Goal: Transaction & Acquisition: Subscribe to service/newsletter

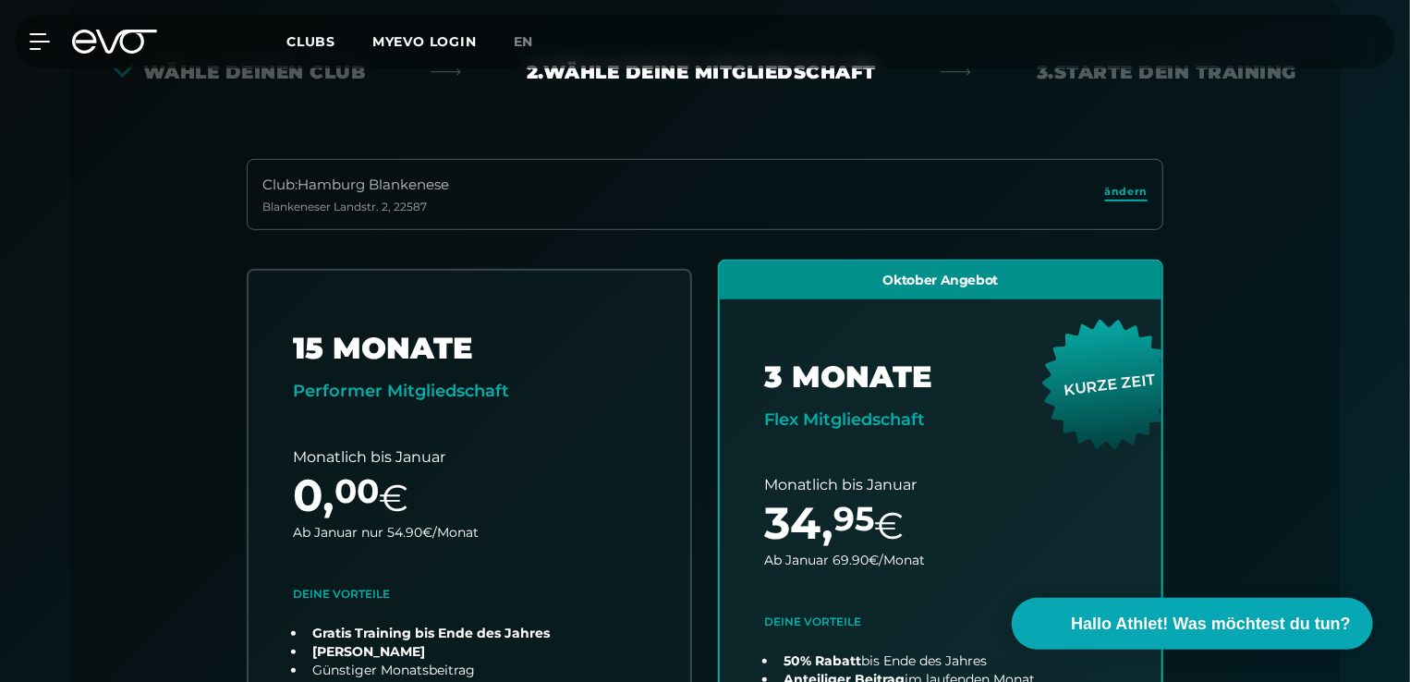
click at [1122, 190] on span "ändern" at bounding box center [1126, 192] width 42 height 16
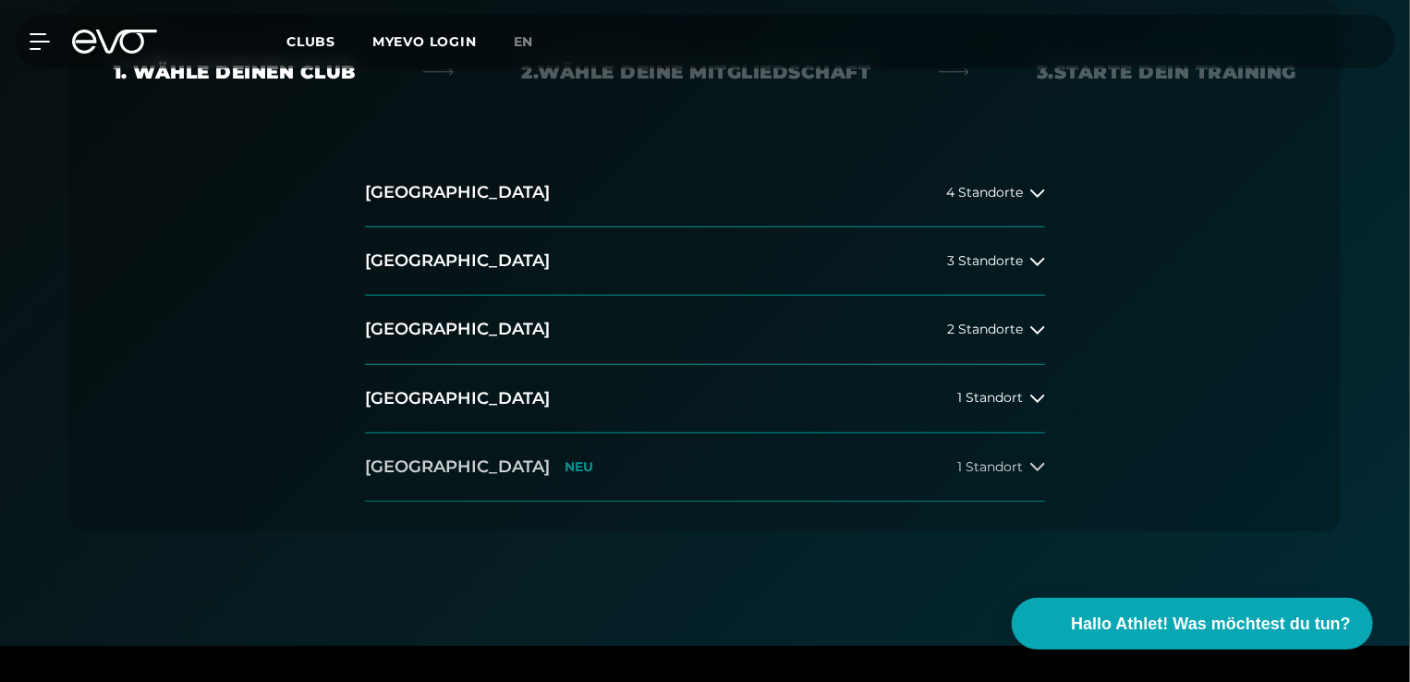
click at [514, 466] on button "[GEOGRAPHIC_DATA] NEU 1 Standort" at bounding box center [705, 467] width 680 height 68
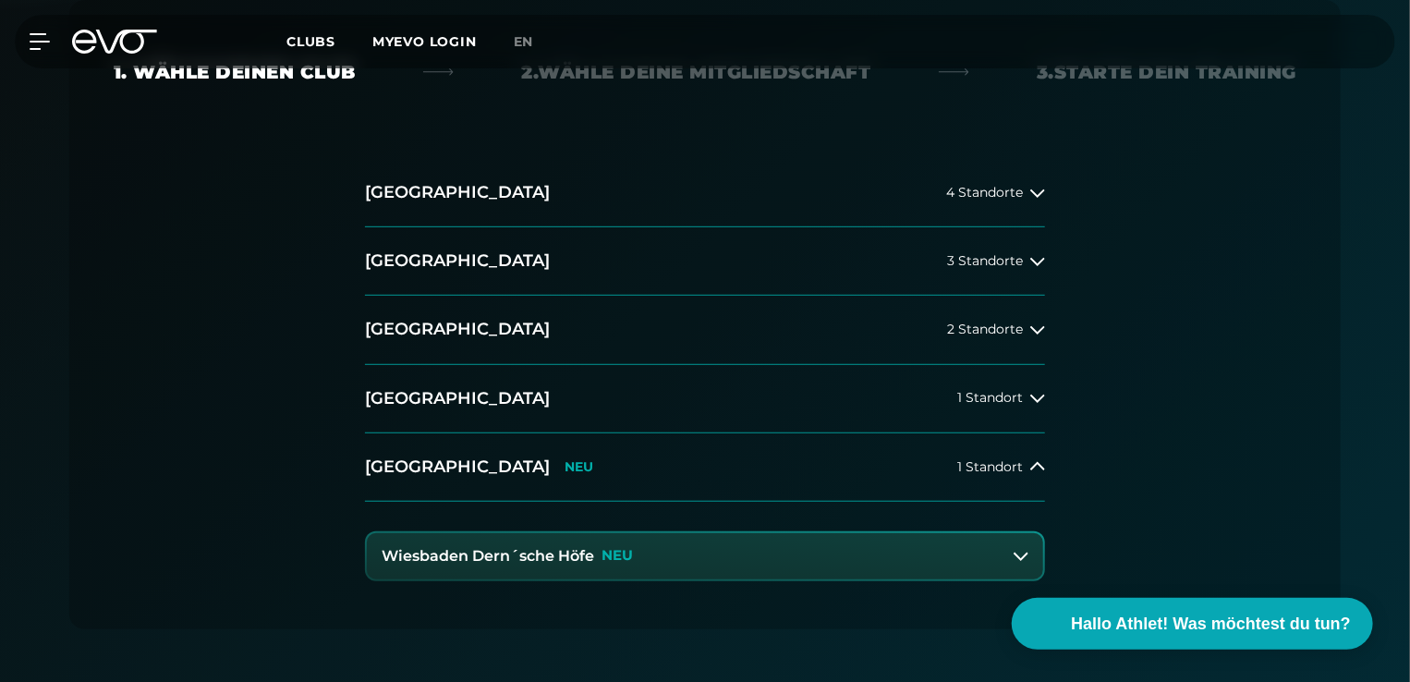
click at [553, 551] on h3 "Wiesbaden Dern´sche Höfe" at bounding box center [488, 556] width 212 height 17
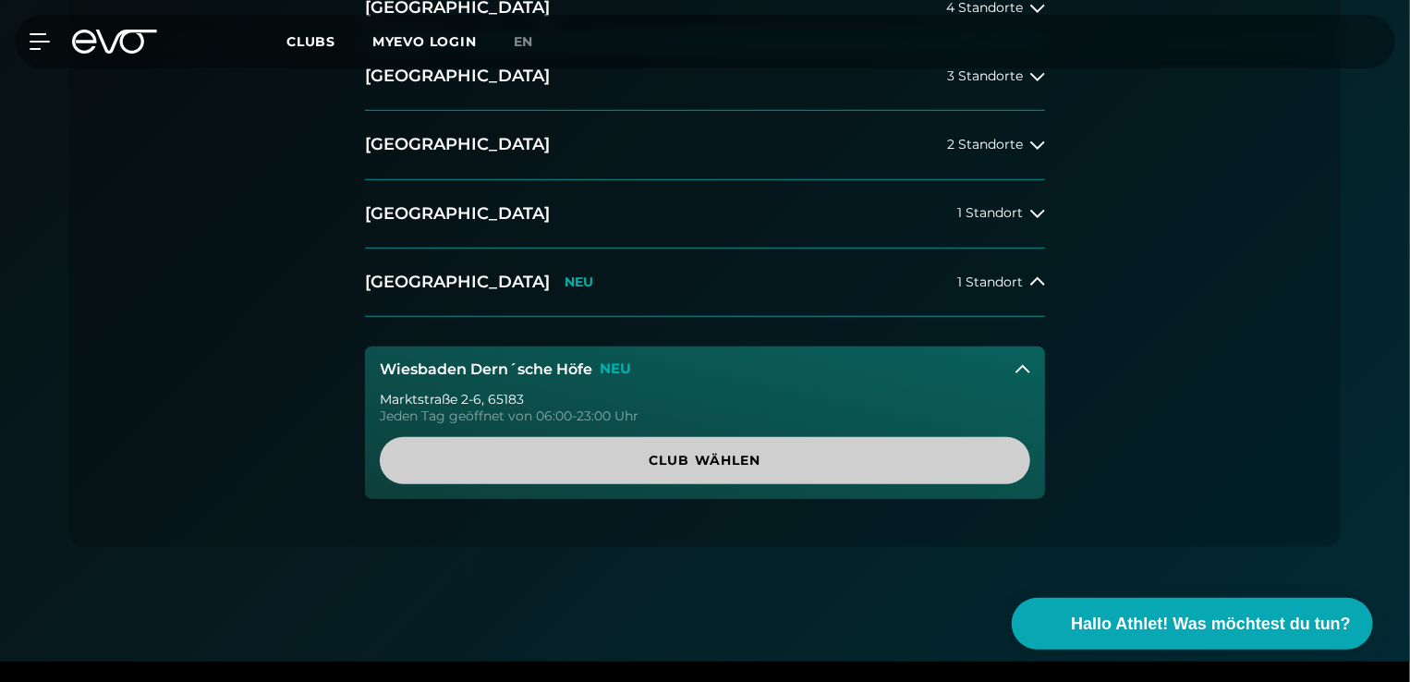
click at [665, 445] on span "Club wählen" at bounding box center [705, 460] width 650 height 47
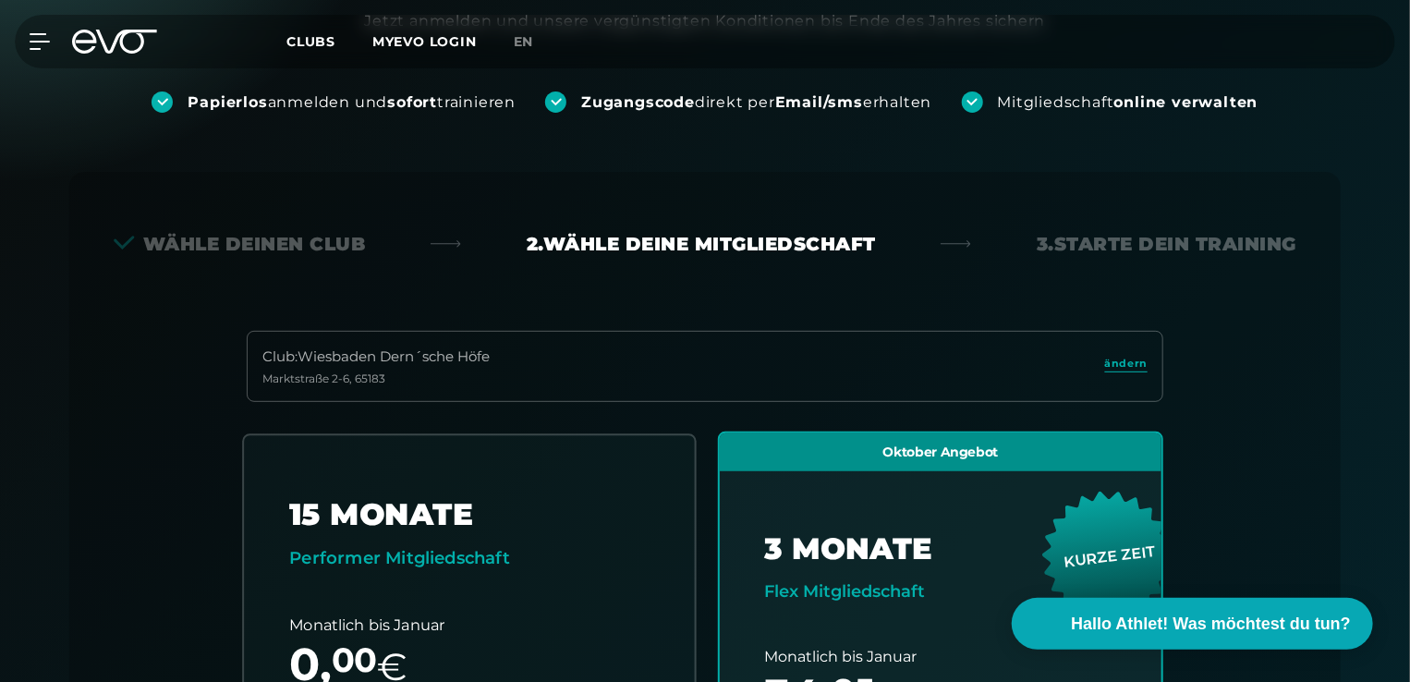
scroll to position [131, 0]
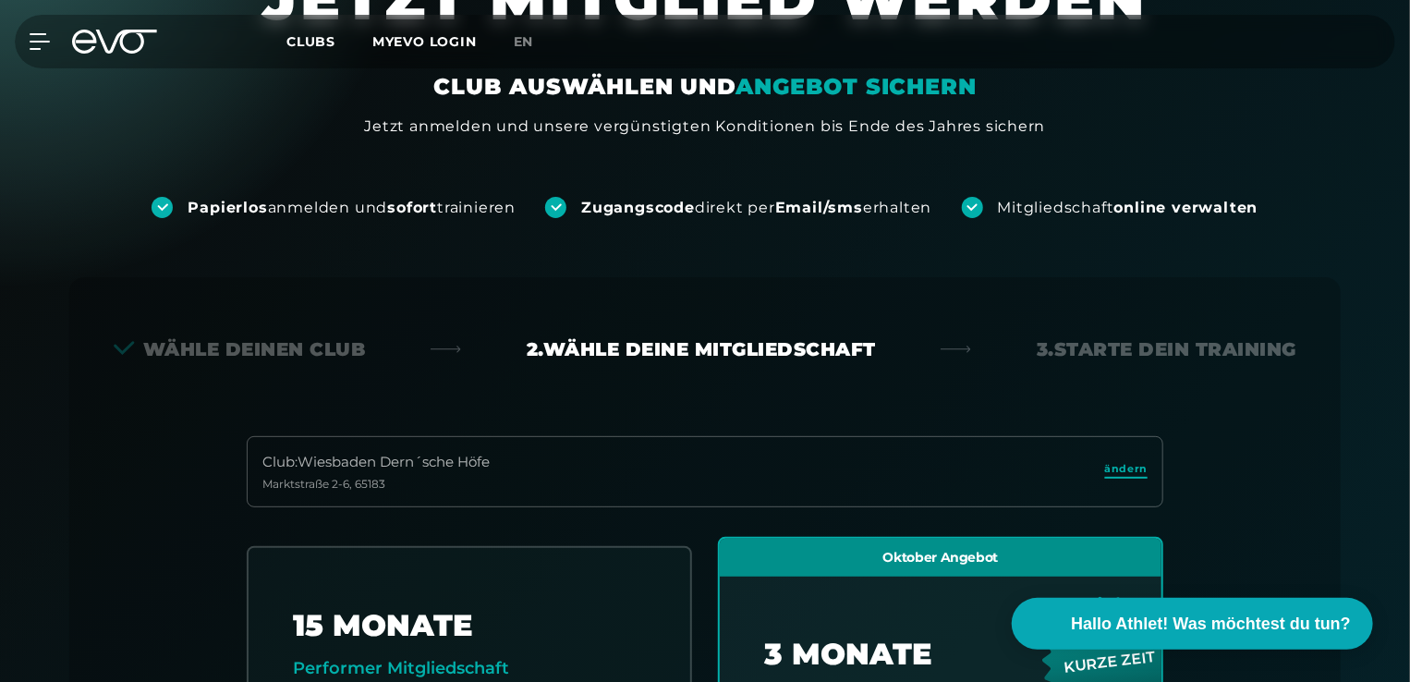
click at [1145, 467] on span "ändern" at bounding box center [1126, 469] width 42 height 16
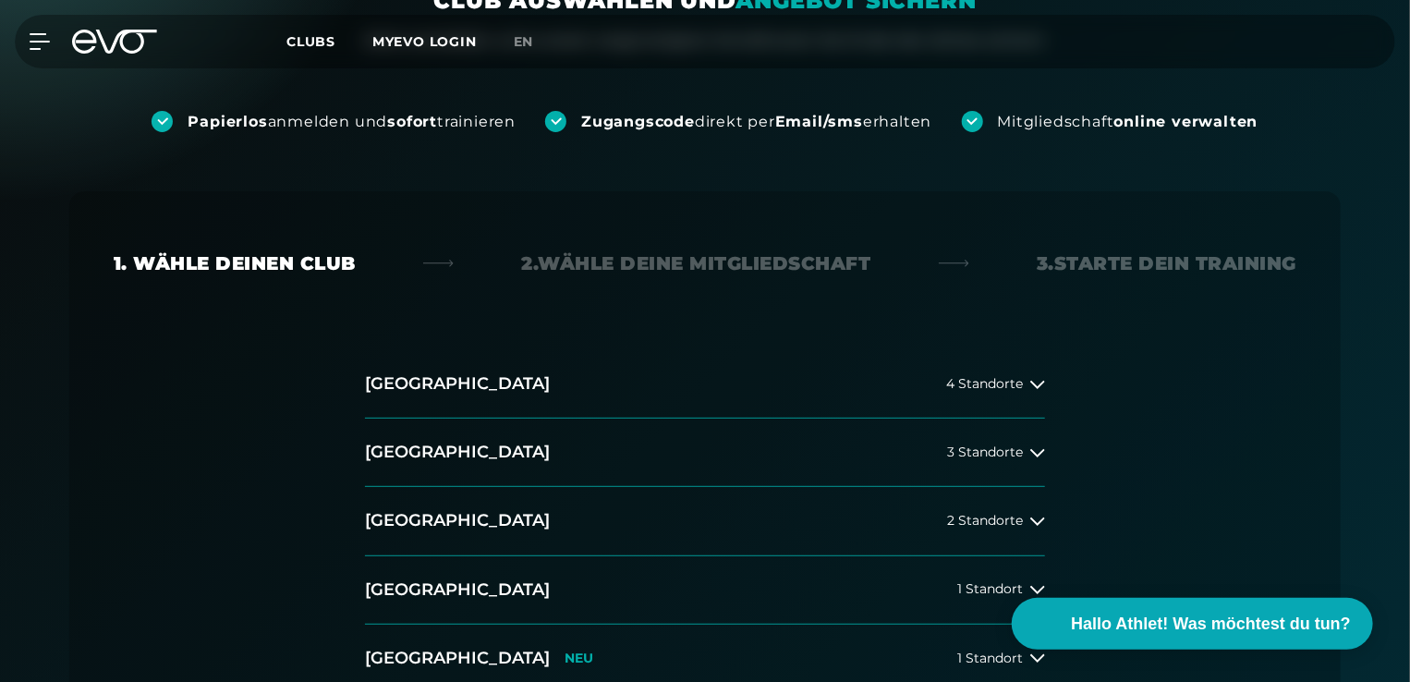
scroll to position [316, 0]
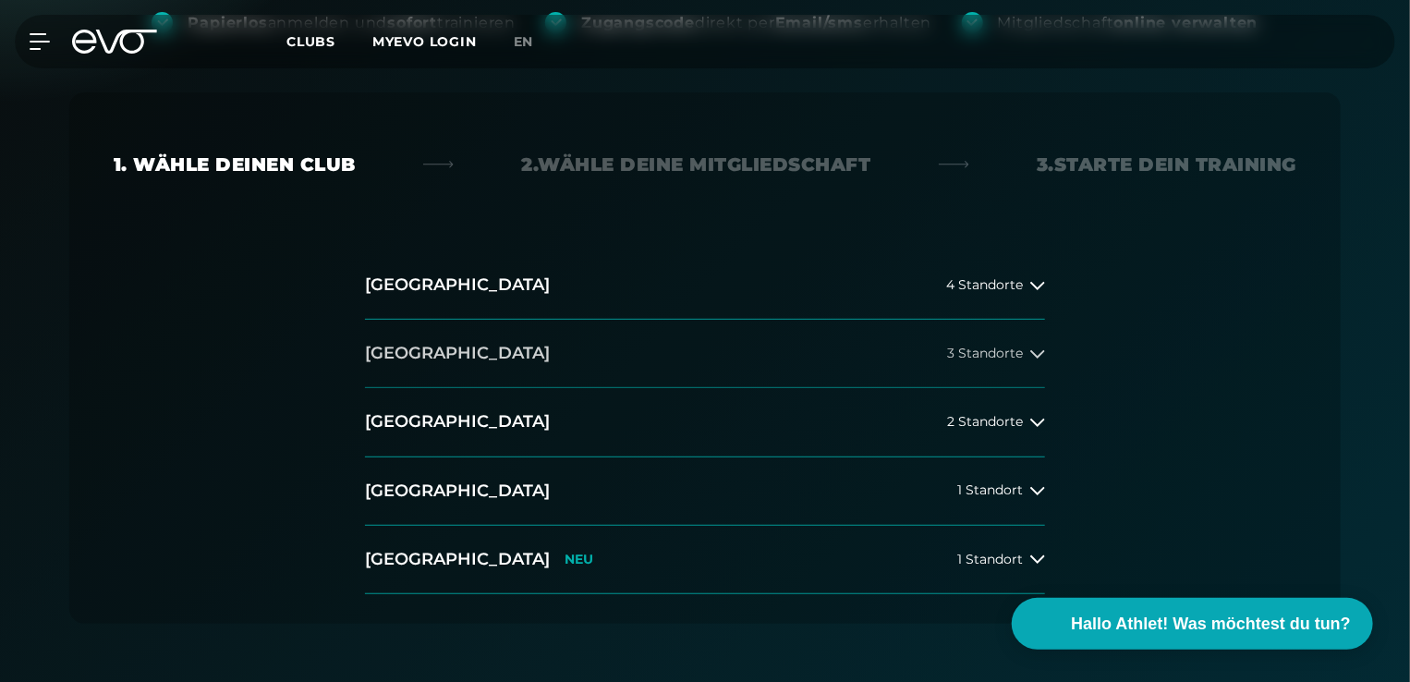
click at [972, 353] on span "3 Standorte" at bounding box center [985, 353] width 76 height 14
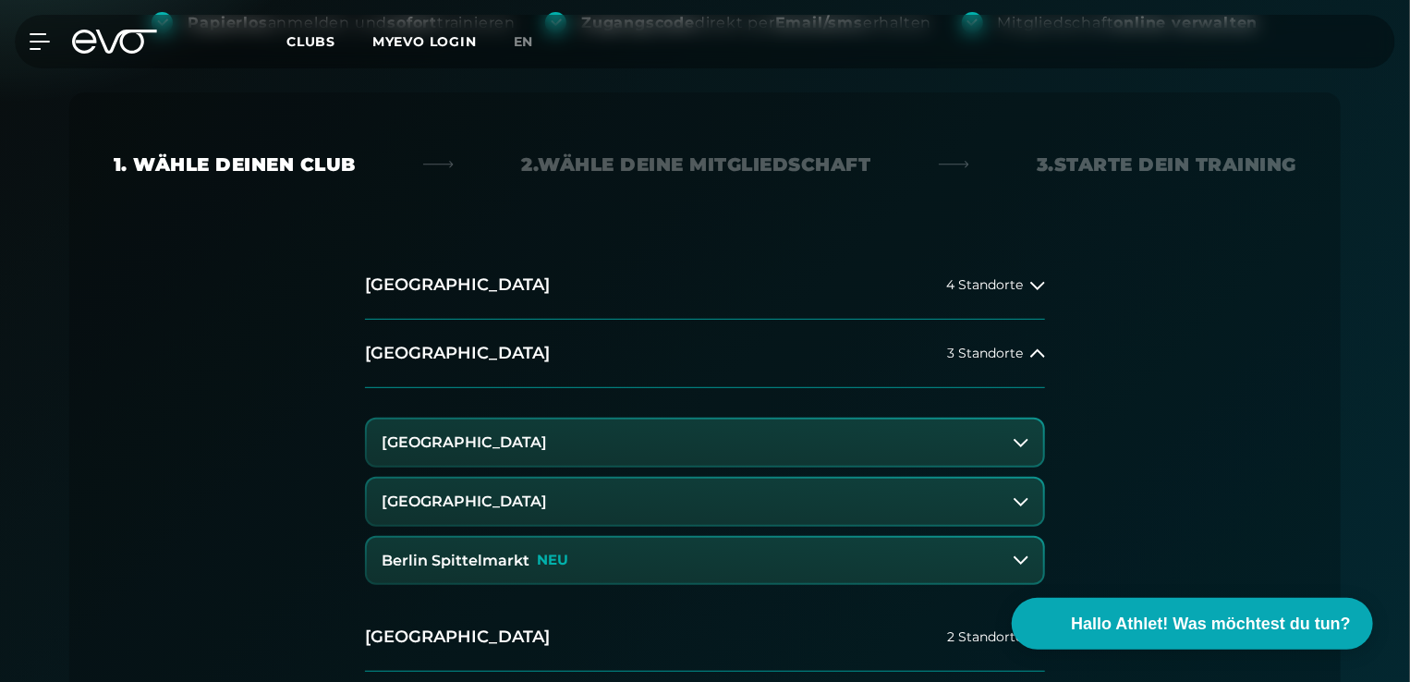
click at [522, 557] on h3 "Berlin Spittelmarkt" at bounding box center [456, 560] width 148 height 17
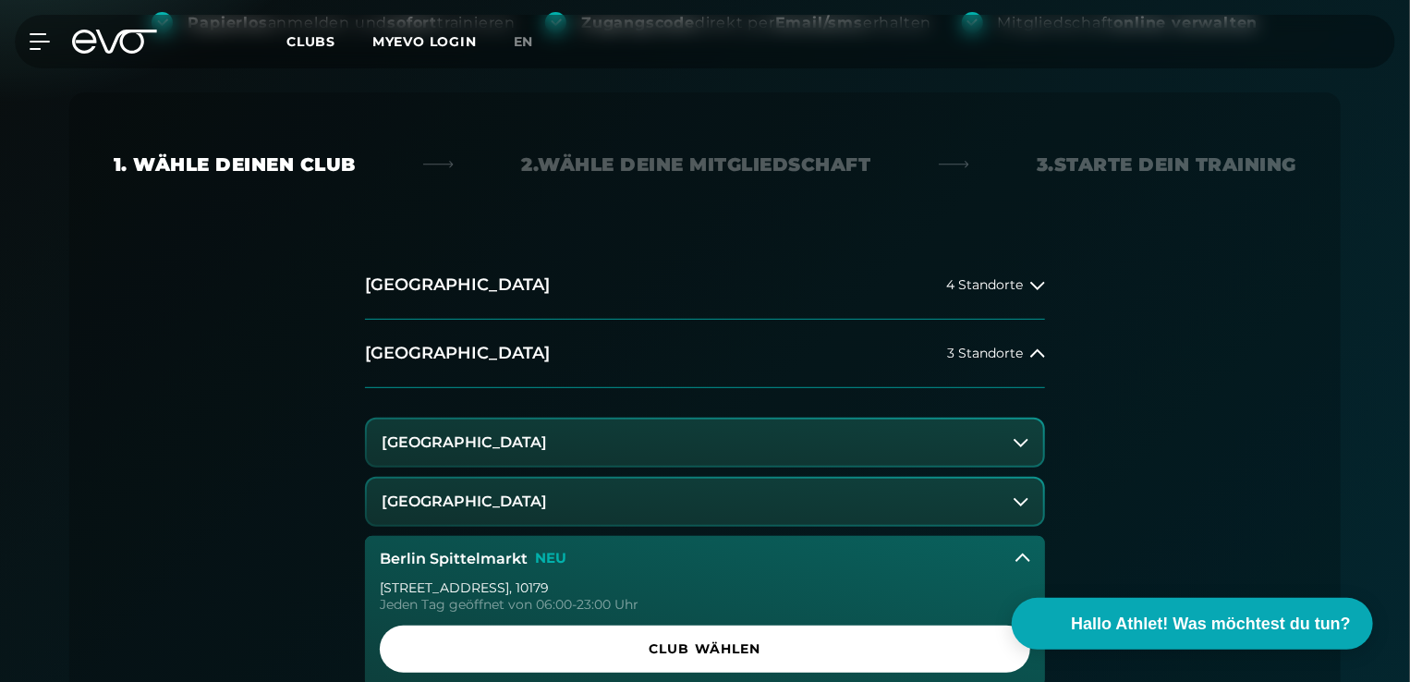
scroll to position [593, 0]
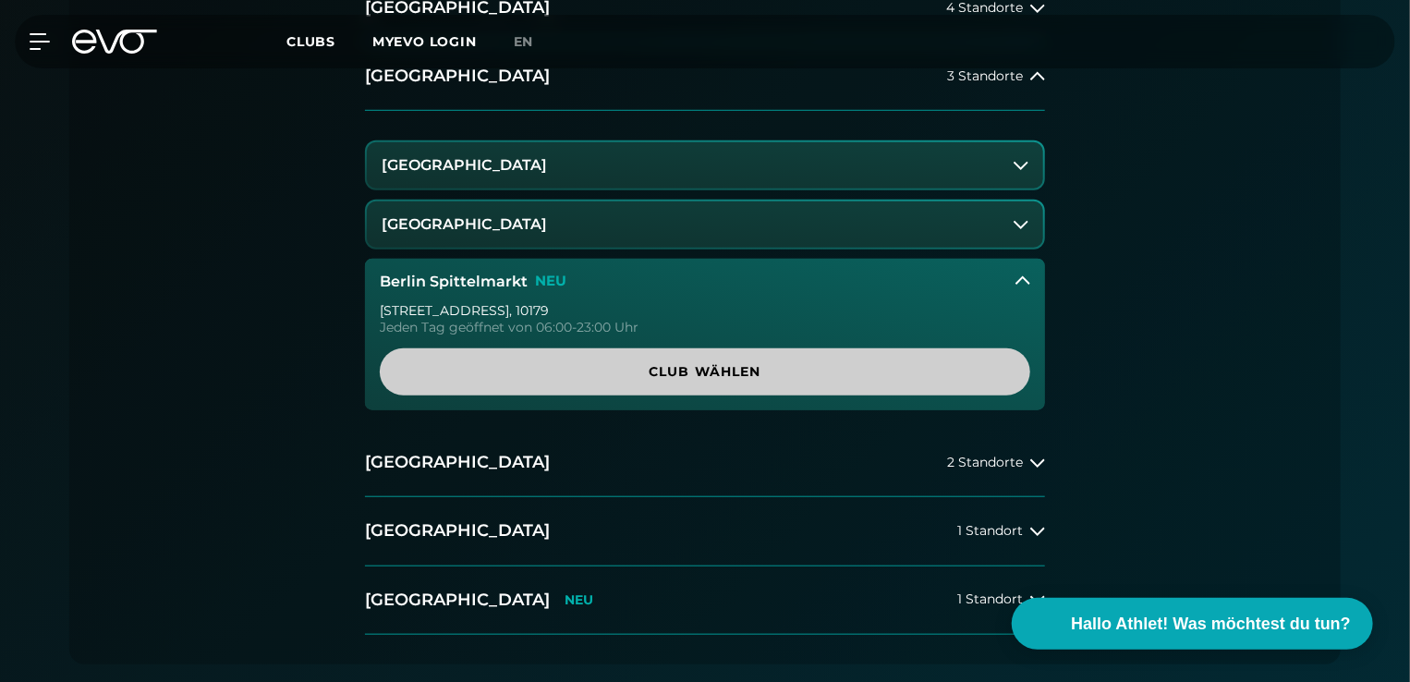
click at [646, 372] on span "Club wählen" at bounding box center [705, 371] width 562 height 19
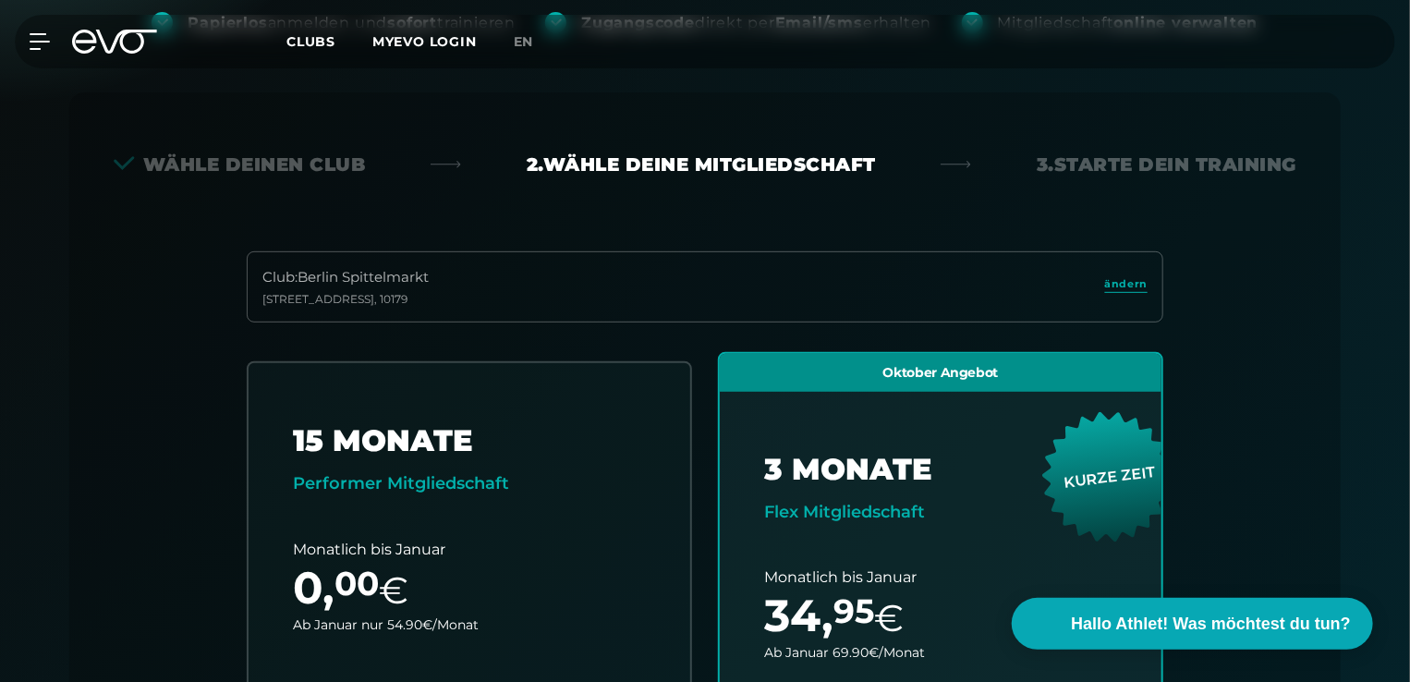
scroll to position [224, 0]
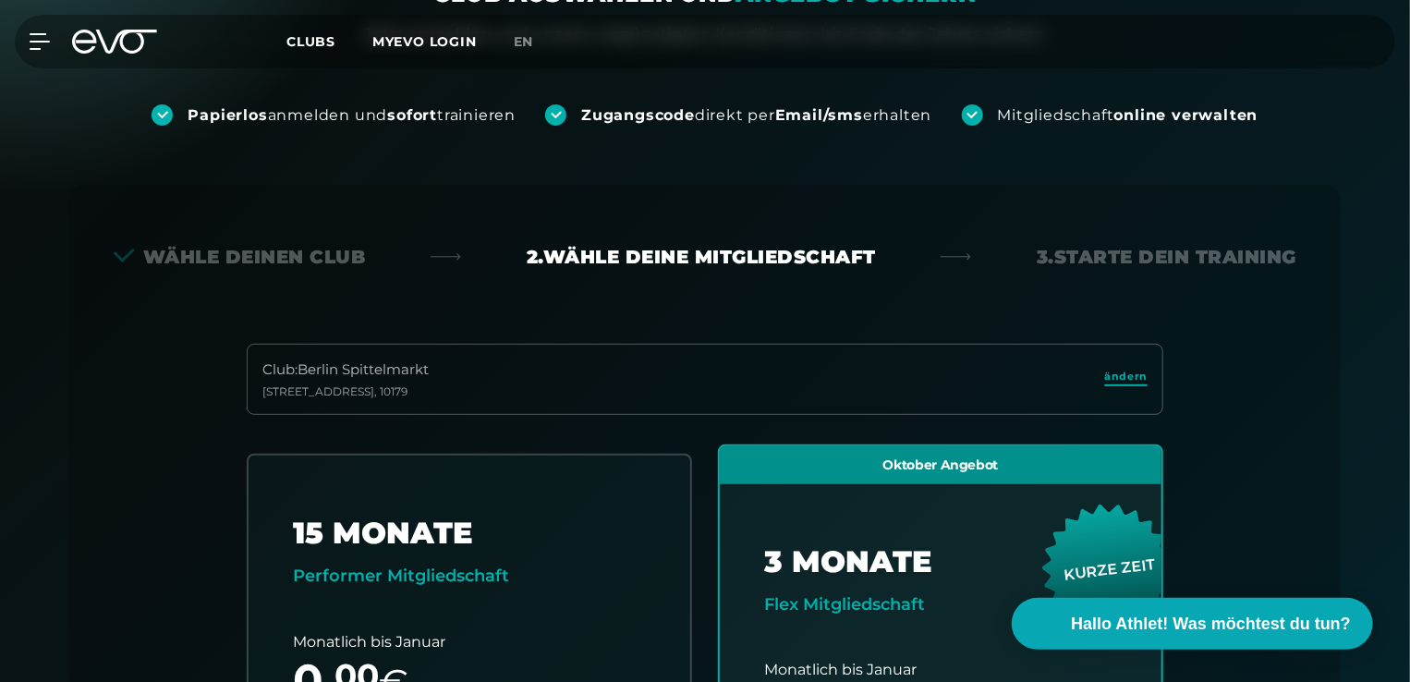
click at [1139, 379] on span "ändern" at bounding box center [1126, 377] width 42 height 16
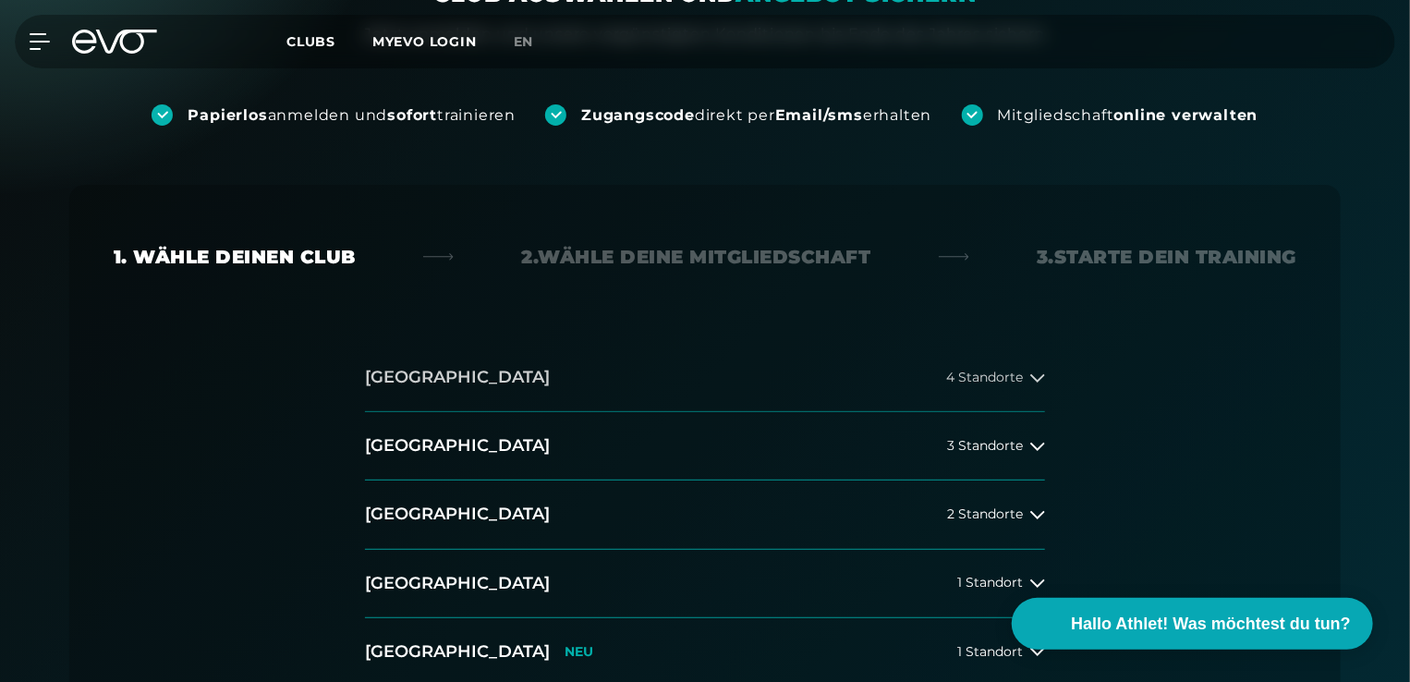
click at [993, 374] on span "4 Standorte" at bounding box center [984, 377] width 77 height 14
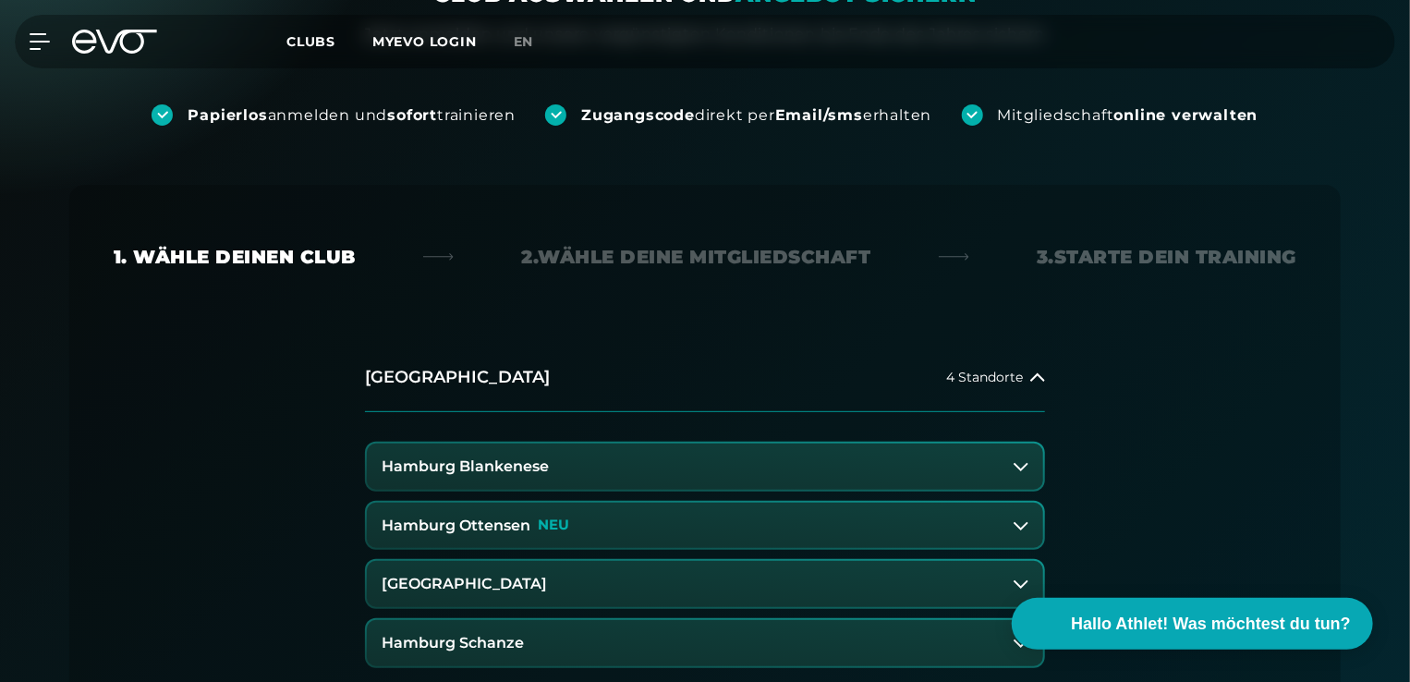
scroll to position [316, 0]
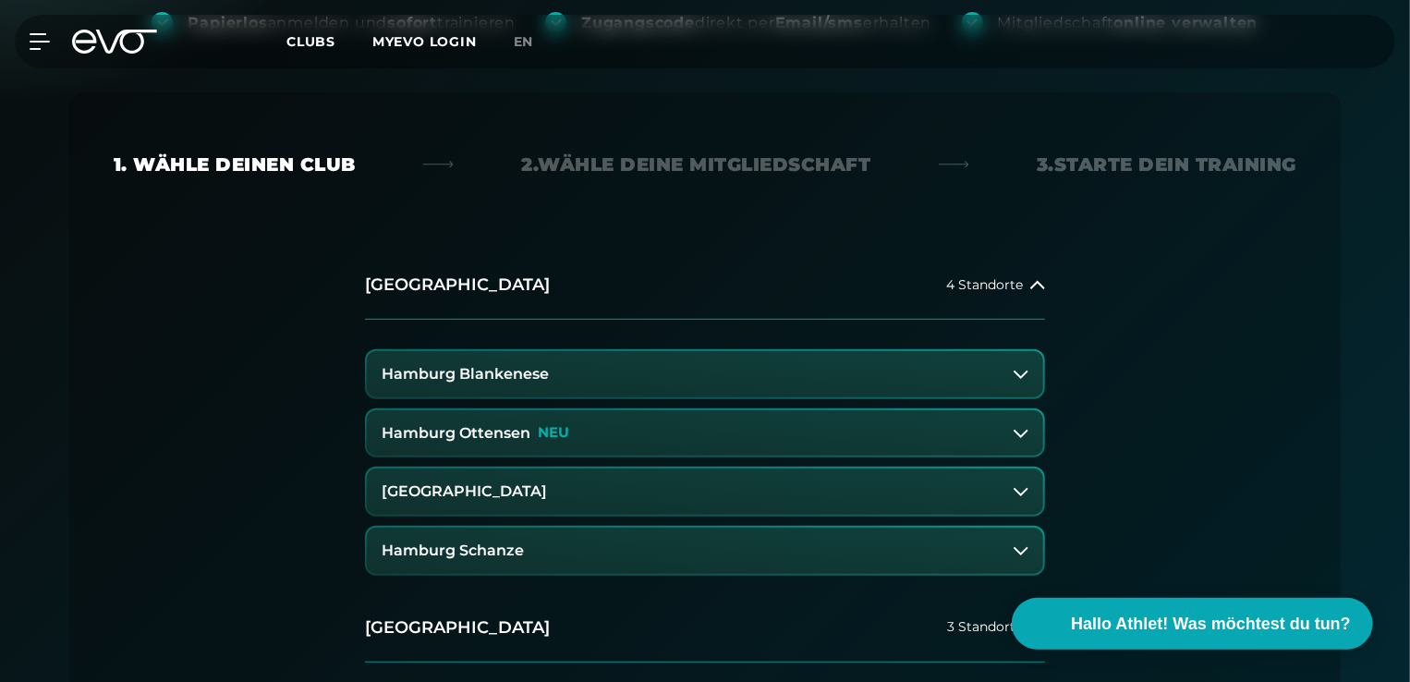
click at [487, 425] on h3 "Hamburg Ottensen" at bounding box center [456, 433] width 149 height 17
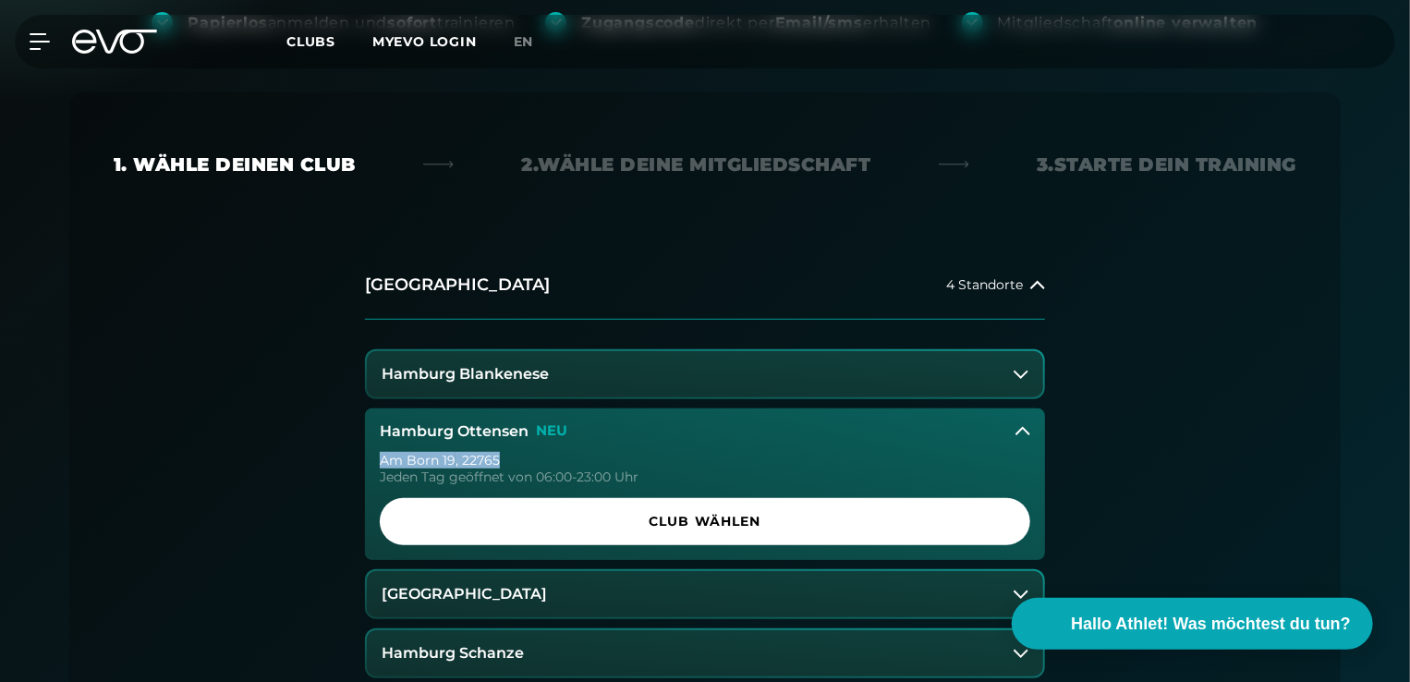
drag, startPoint x: 380, startPoint y: 460, endPoint x: 503, endPoint y: 460, distance: 123.8
click at [503, 460] on div "Am Born 19 , 22765" at bounding box center [705, 460] width 650 height 13
copy div "Am Born 19 , 22765"
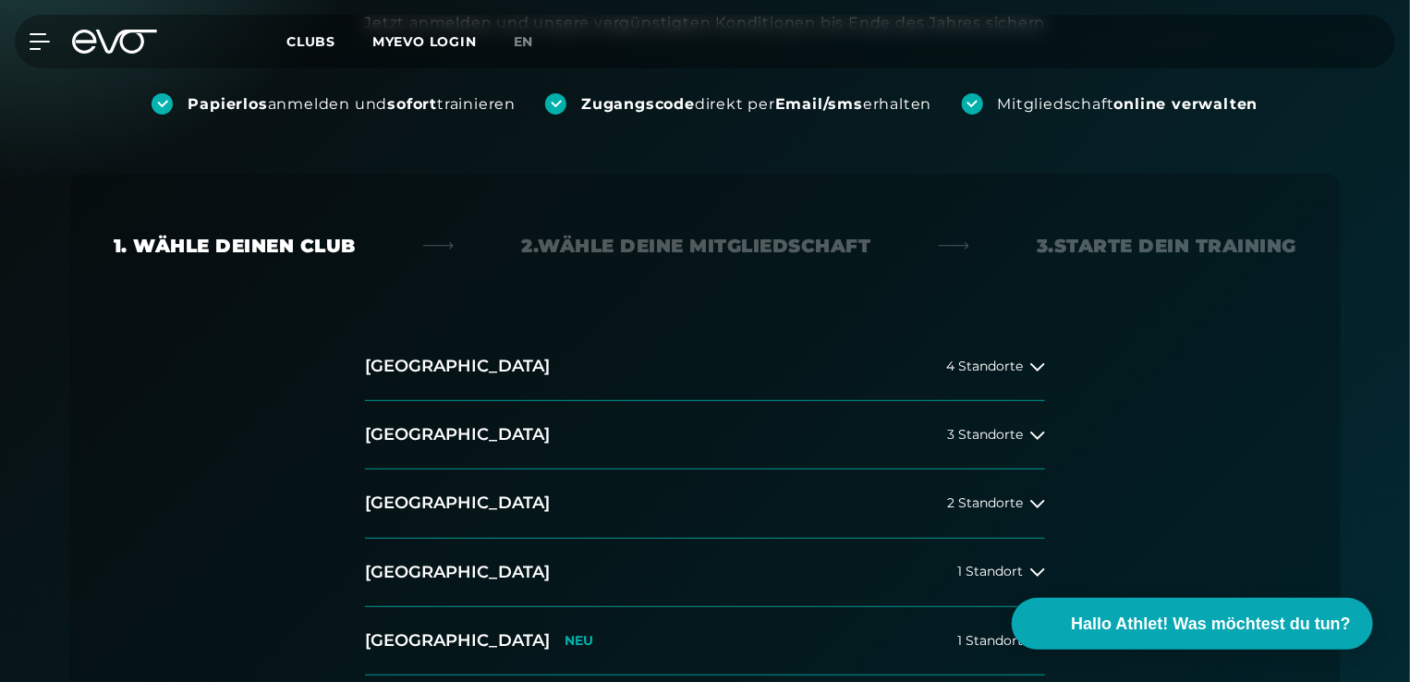
scroll to position [277, 0]
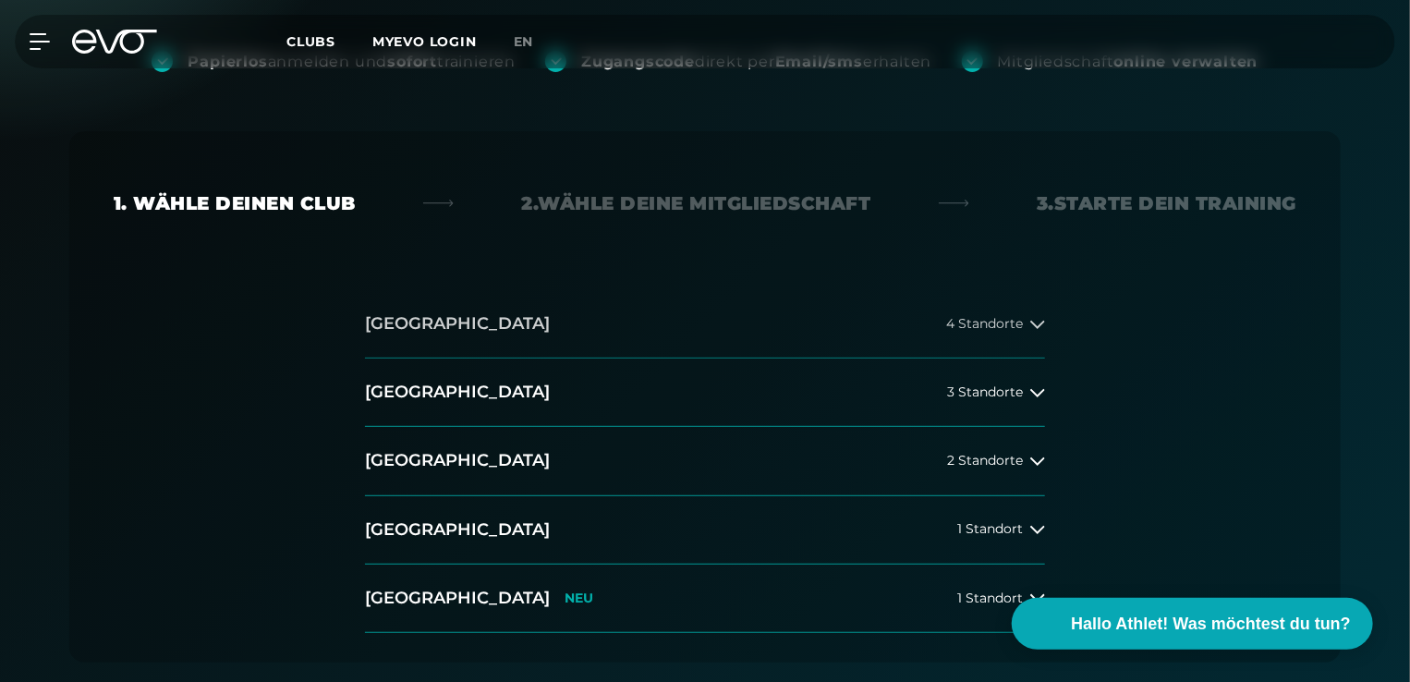
click at [975, 322] on span "4 Standorte" at bounding box center [984, 324] width 77 height 14
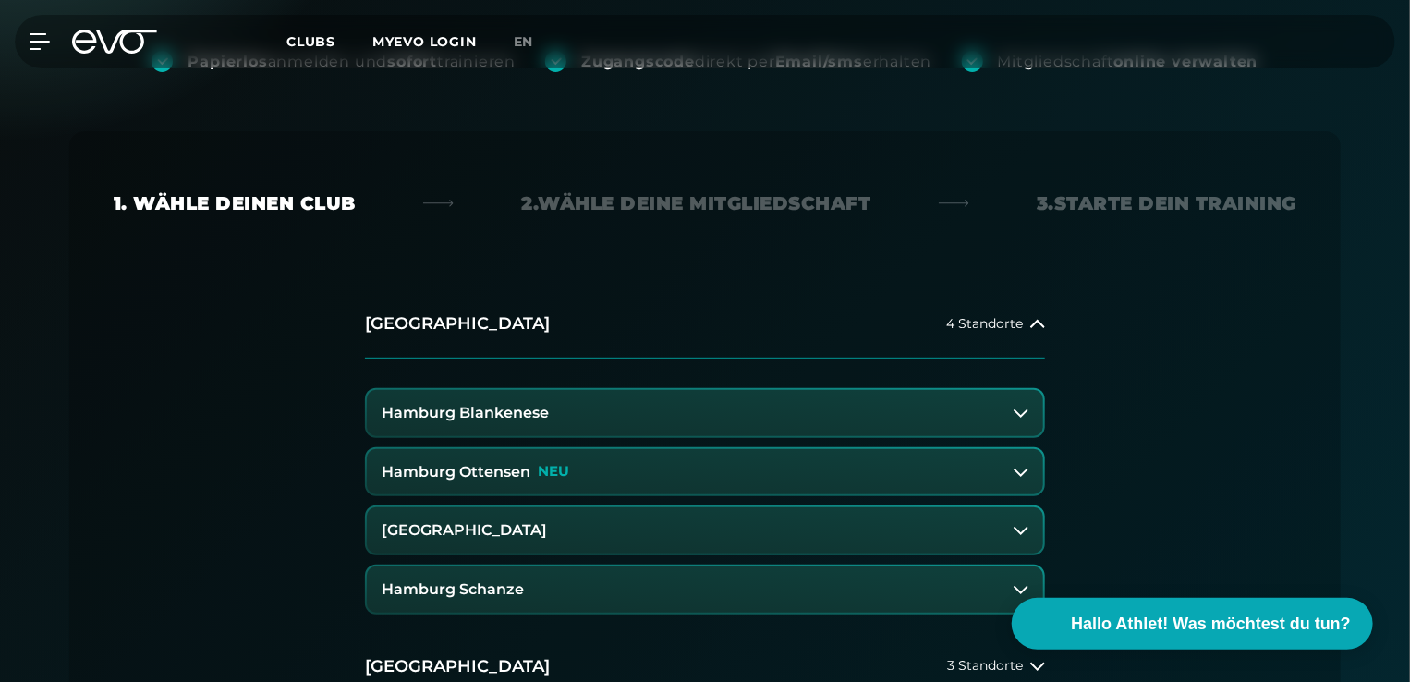
click at [722, 410] on button "Hamburg Blankenese" at bounding box center [705, 413] width 676 height 46
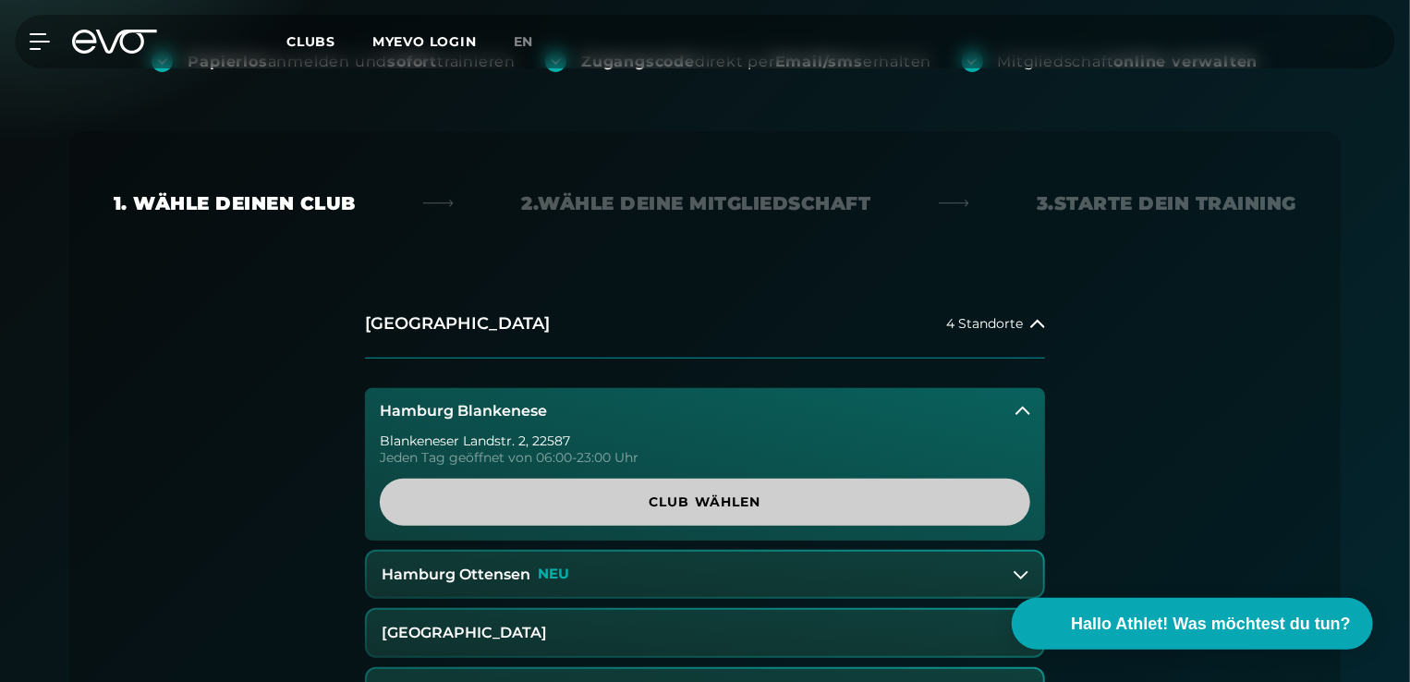
click at [704, 496] on span "Club wählen" at bounding box center [705, 501] width 562 height 19
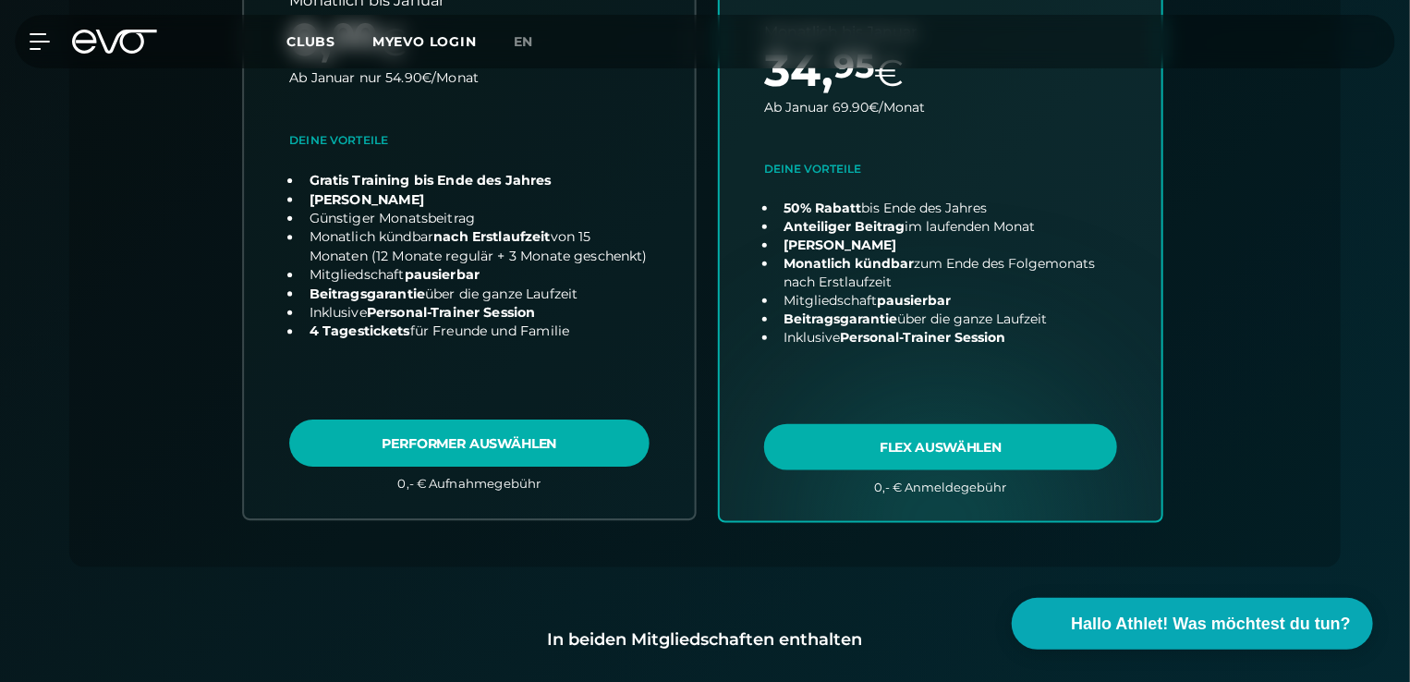
scroll to position [870, 0]
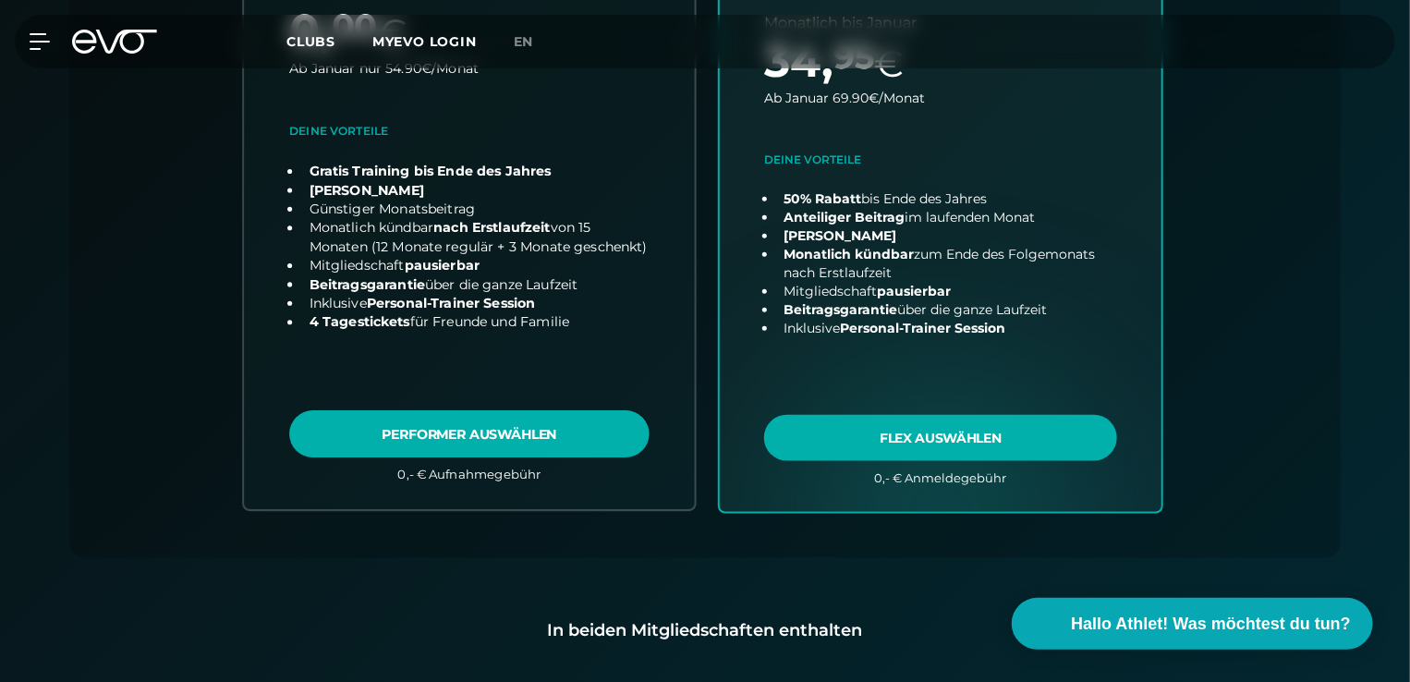
click at [481, 438] on link "choose plan" at bounding box center [469, 155] width 451 height 708
